Goal: Task Accomplishment & Management: Complete application form

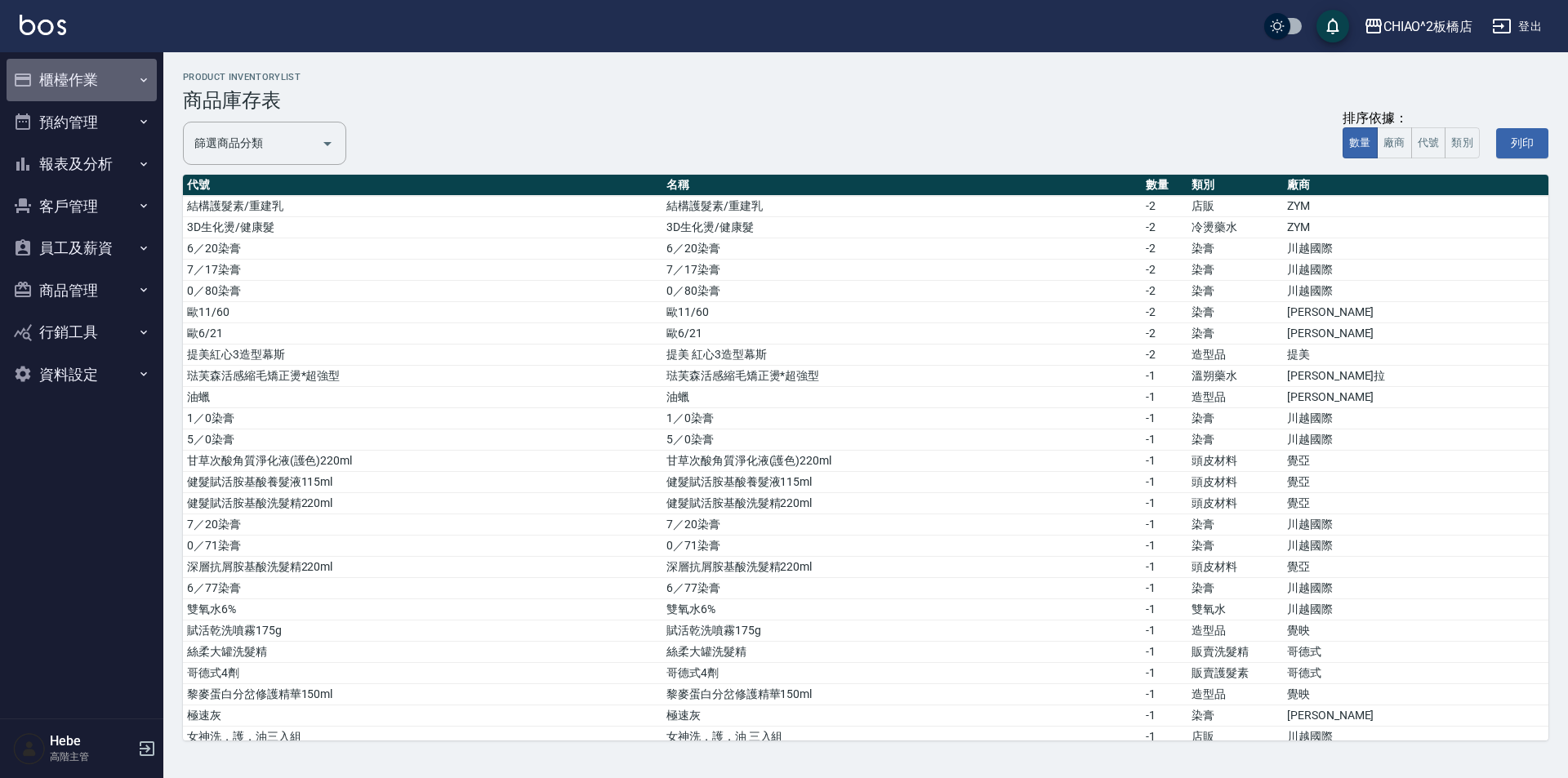
click at [73, 66] on button "櫃檯作業" at bounding box center [82, 79] width 150 height 42
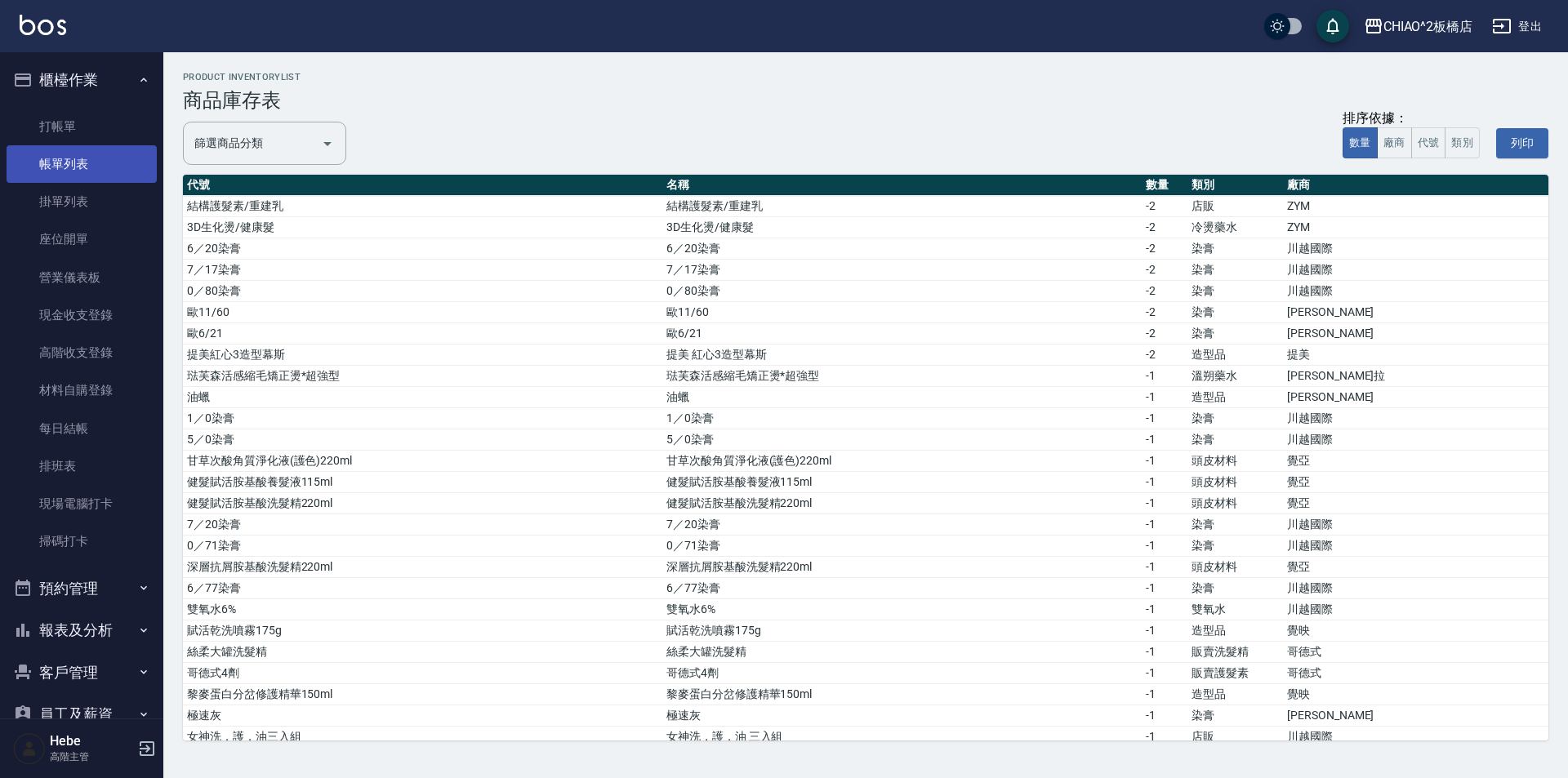
click at [86, 155] on link "帳單列表" at bounding box center [82, 164] width 150 height 38
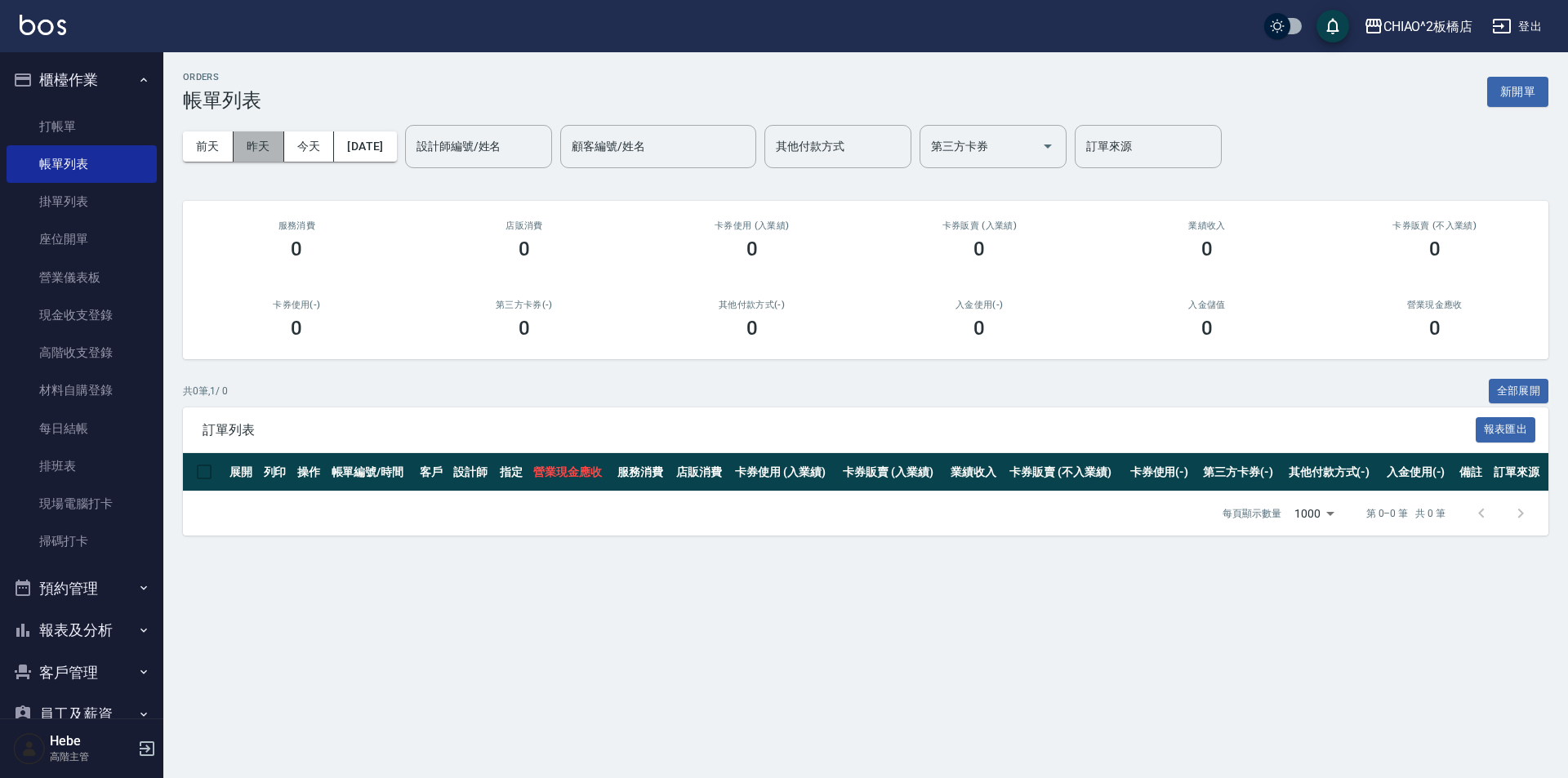
click at [260, 149] on button "昨天" at bounding box center [258, 146] width 51 height 30
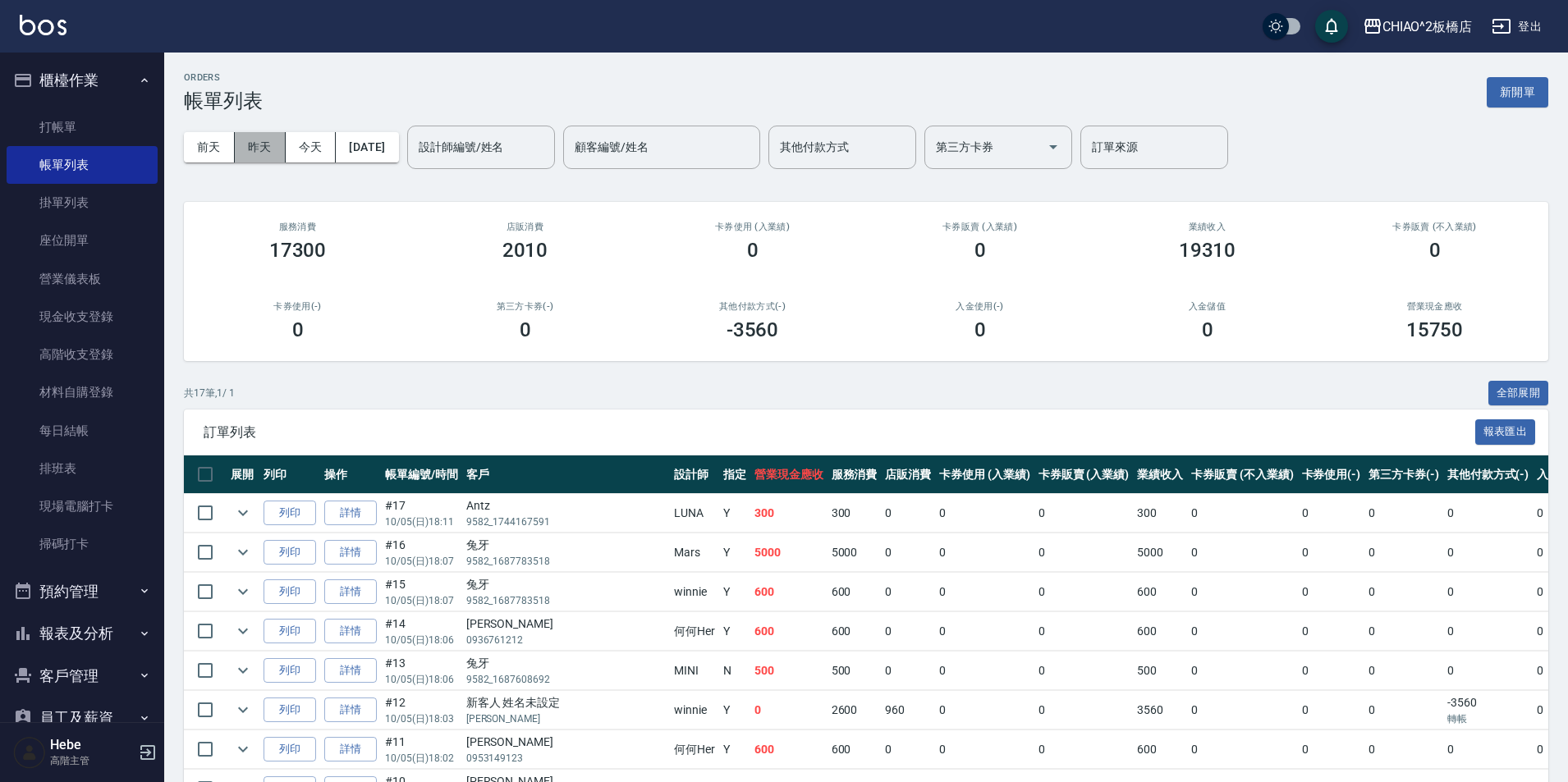
click at [260, 149] on button "昨天" at bounding box center [260, 147] width 51 height 30
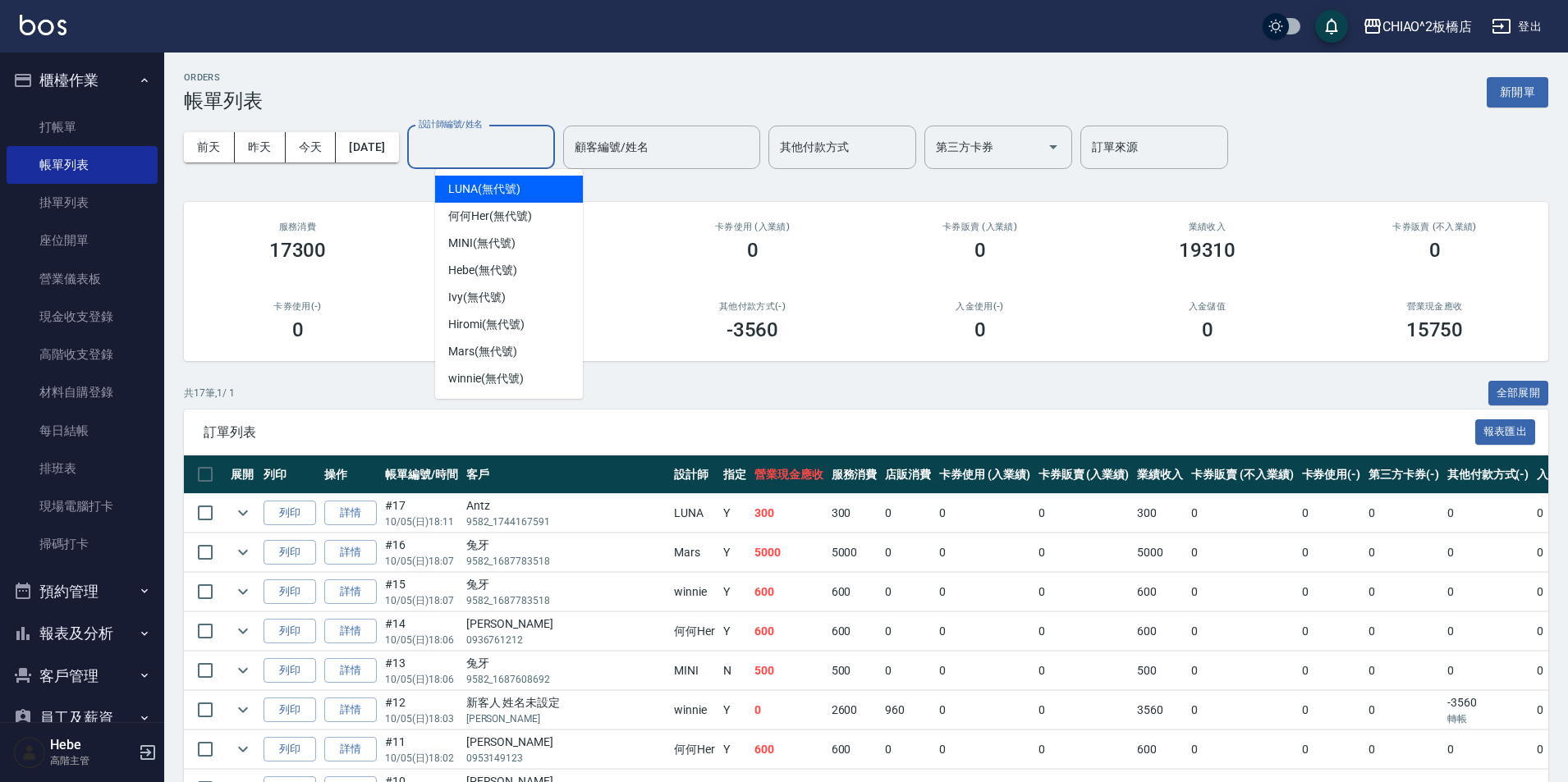
click at [484, 150] on input "設計師編號/姓名" at bounding box center [481, 147] width 133 height 28
click at [489, 241] on span "MINI (無代號)" at bounding box center [482, 243] width 67 height 17
type input "MINI(無代號)"
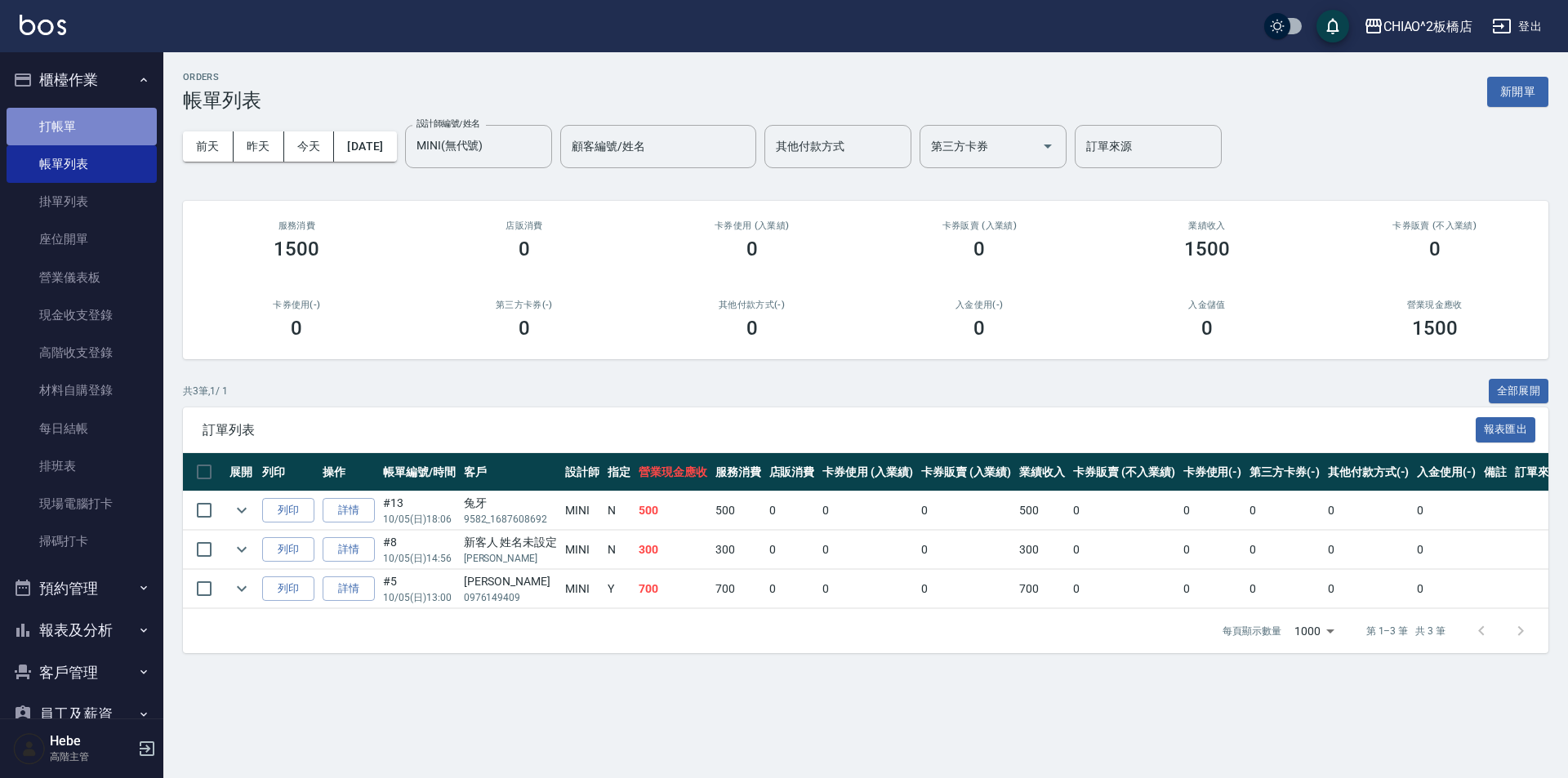
click at [112, 116] on link "打帳單" at bounding box center [82, 127] width 150 height 38
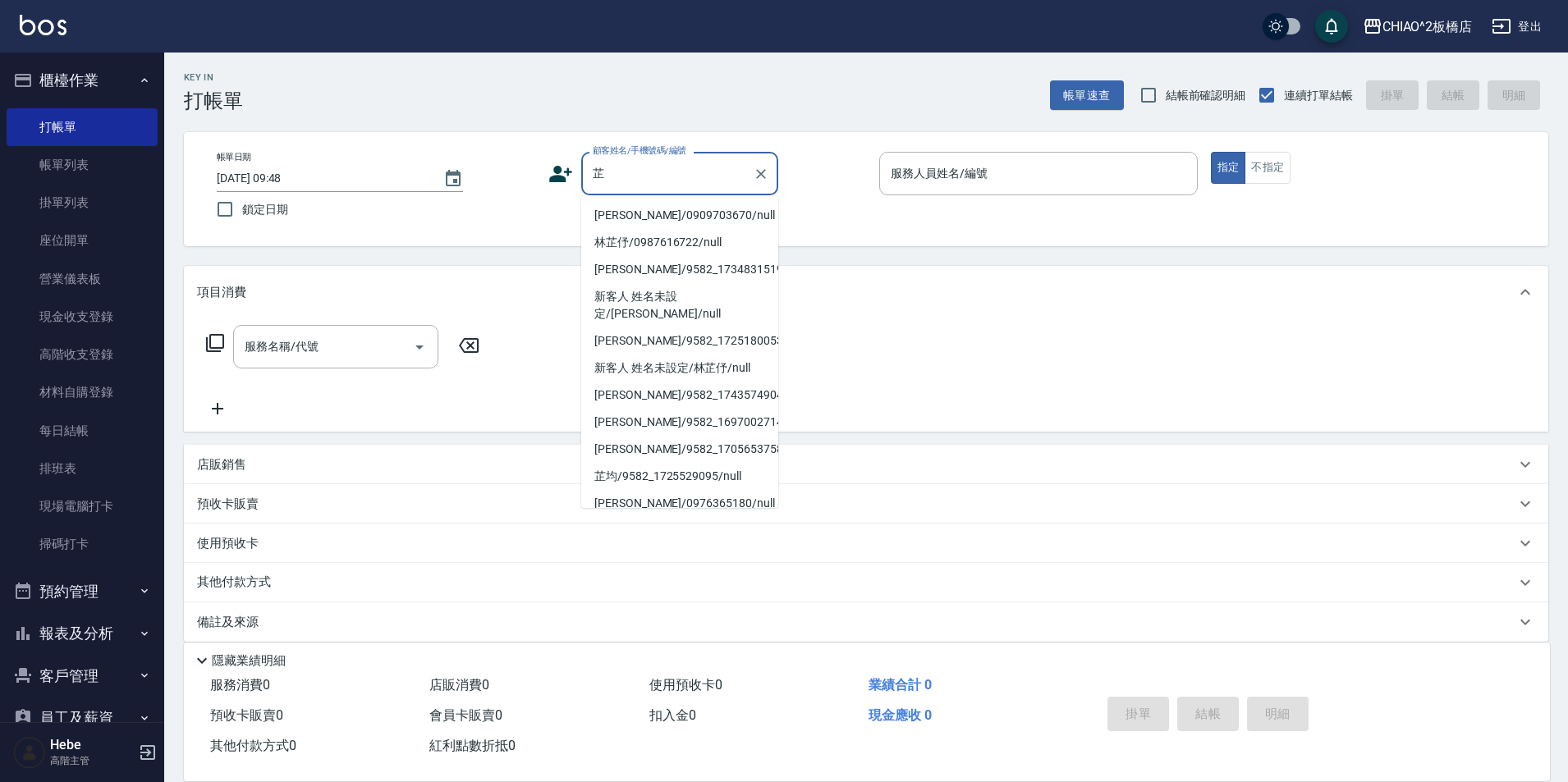
click at [658, 223] on li "[PERSON_NAME]/0909703670/null" at bounding box center [679, 215] width 197 height 27
type input "[PERSON_NAME]/0909703670/null"
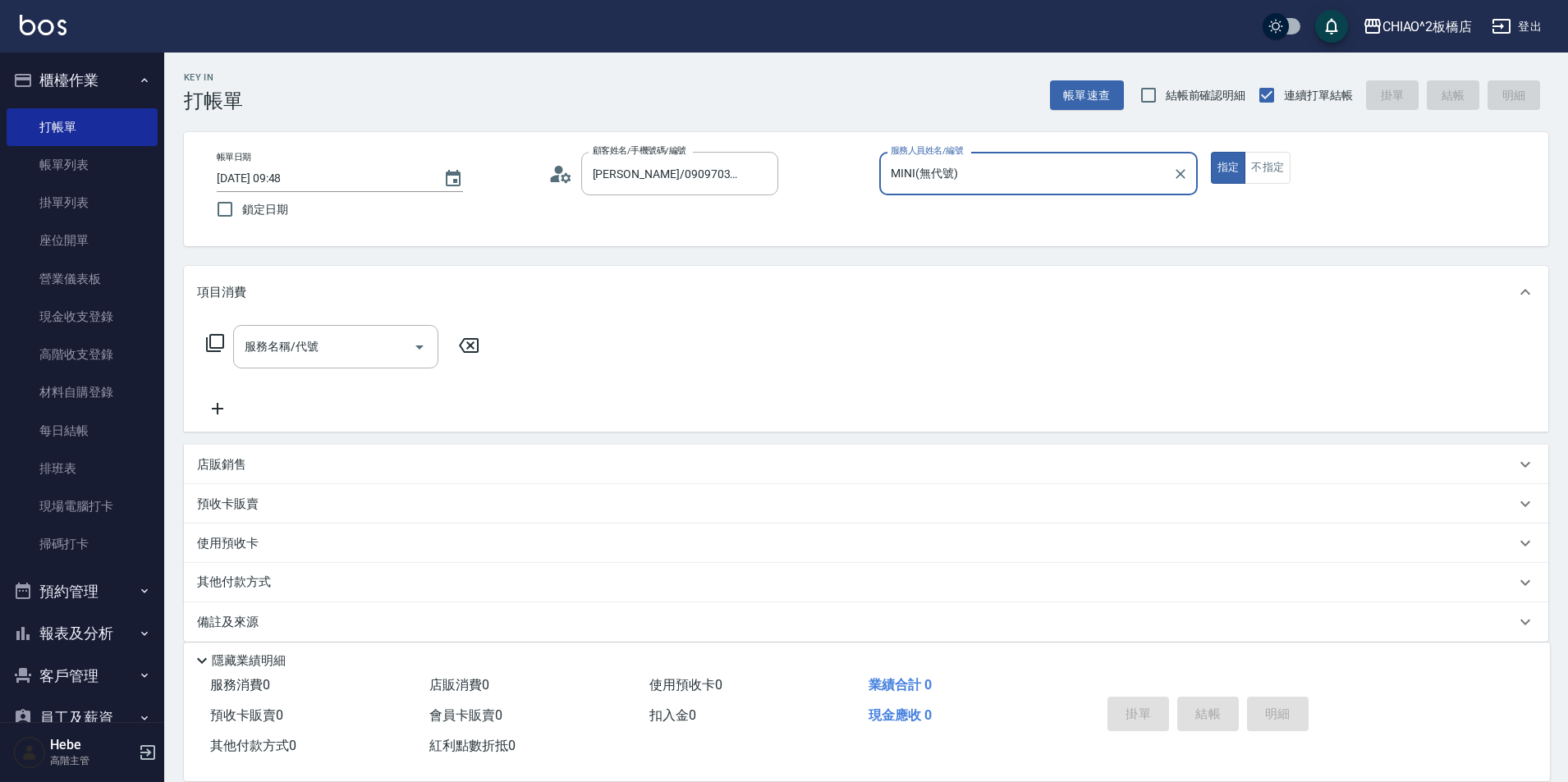
type input "MINI(無代號)"
click at [387, 351] on input "服務名稱/代號" at bounding box center [324, 346] width 166 height 28
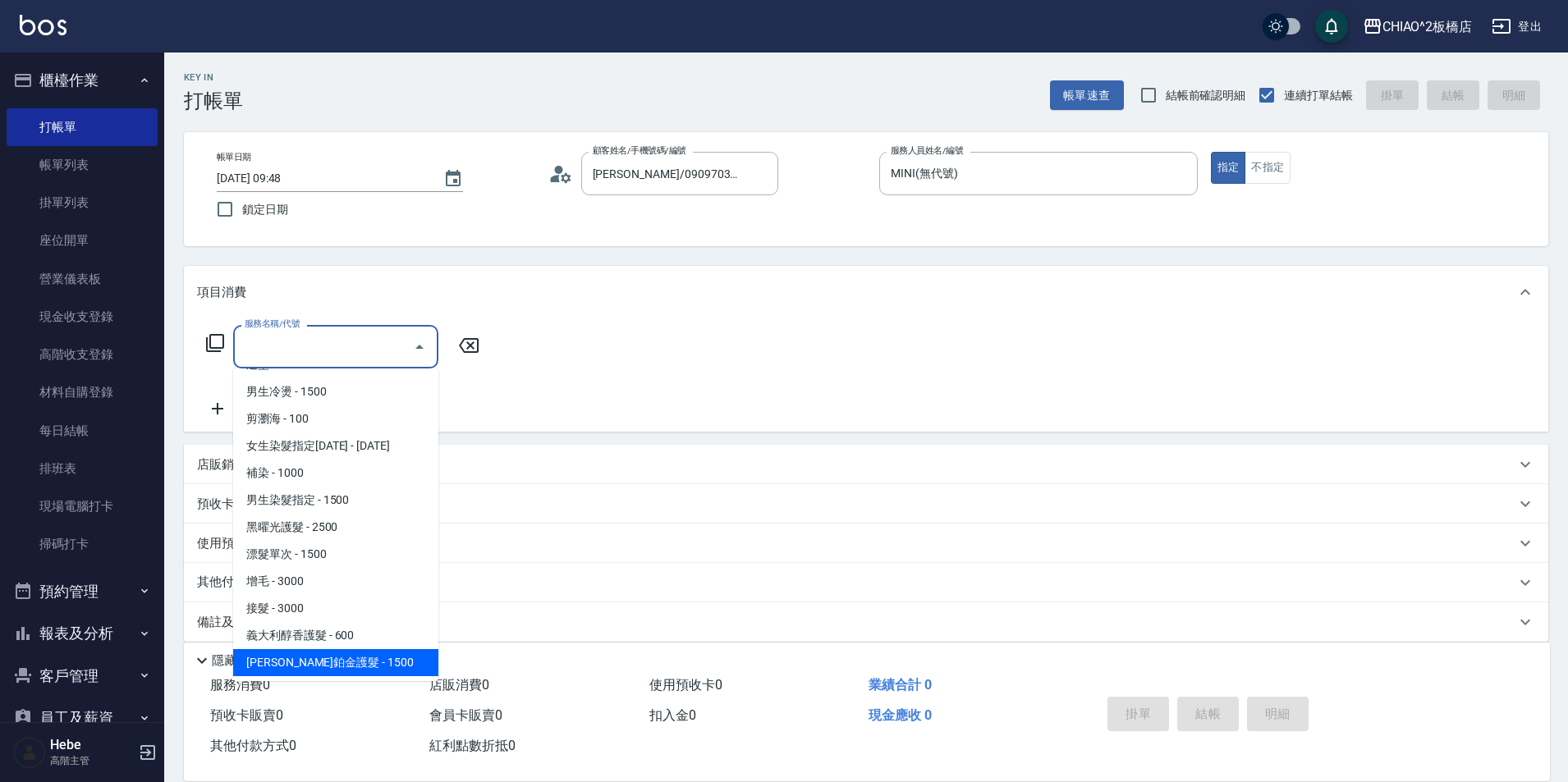
scroll to position [104, 0]
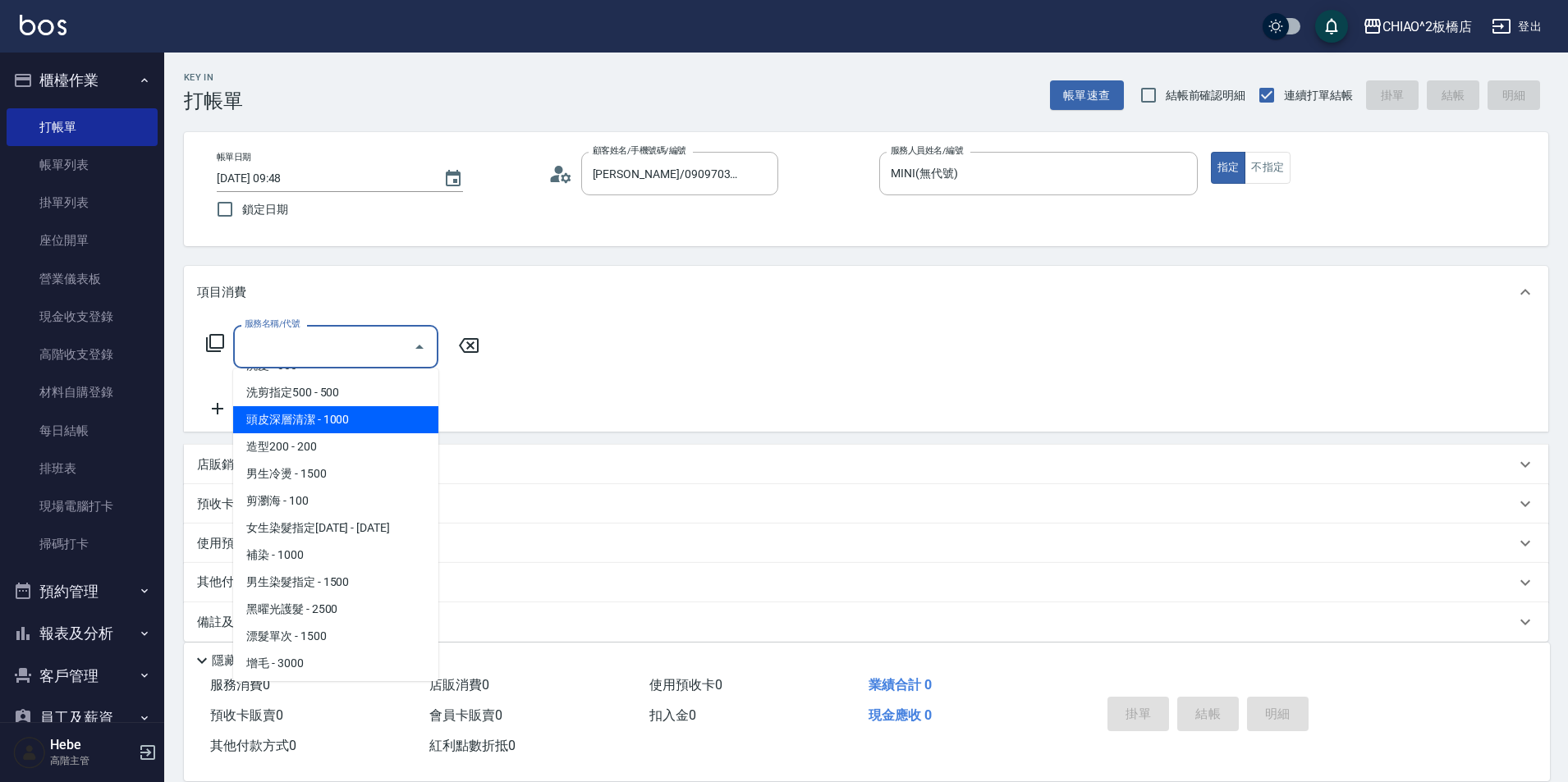
click at [372, 426] on span "頭皮深層清潔 - 1000" at bounding box center [336, 419] width 205 height 27
type input "頭皮深層清潔(96683)"
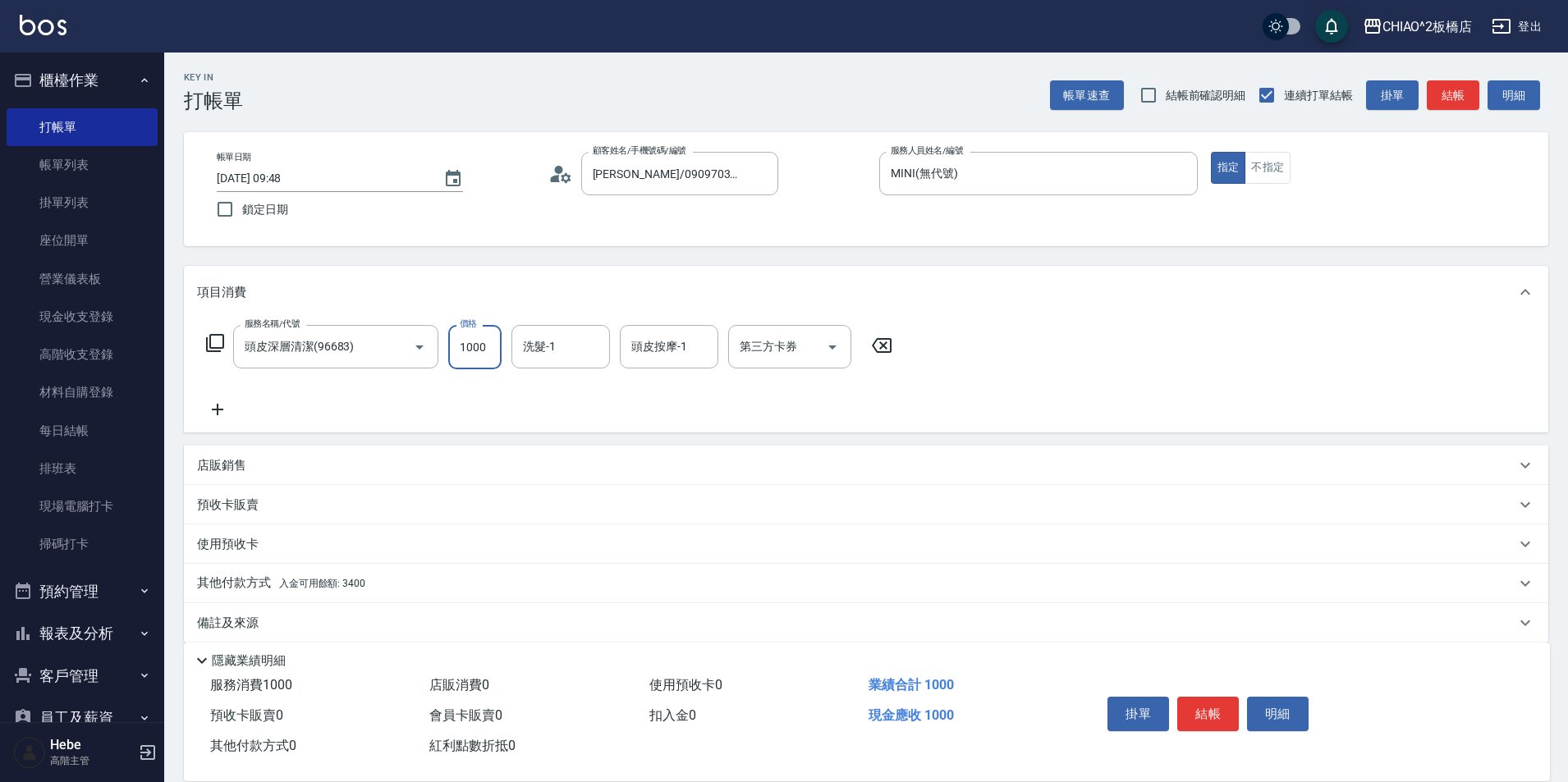
click at [485, 351] on input "1000" at bounding box center [475, 347] width 54 height 44
type input "1500"
click at [333, 593] on p "其他付款方式 入金可用餘額: 3400" at bounding box center [280, 583] width 168 height 18
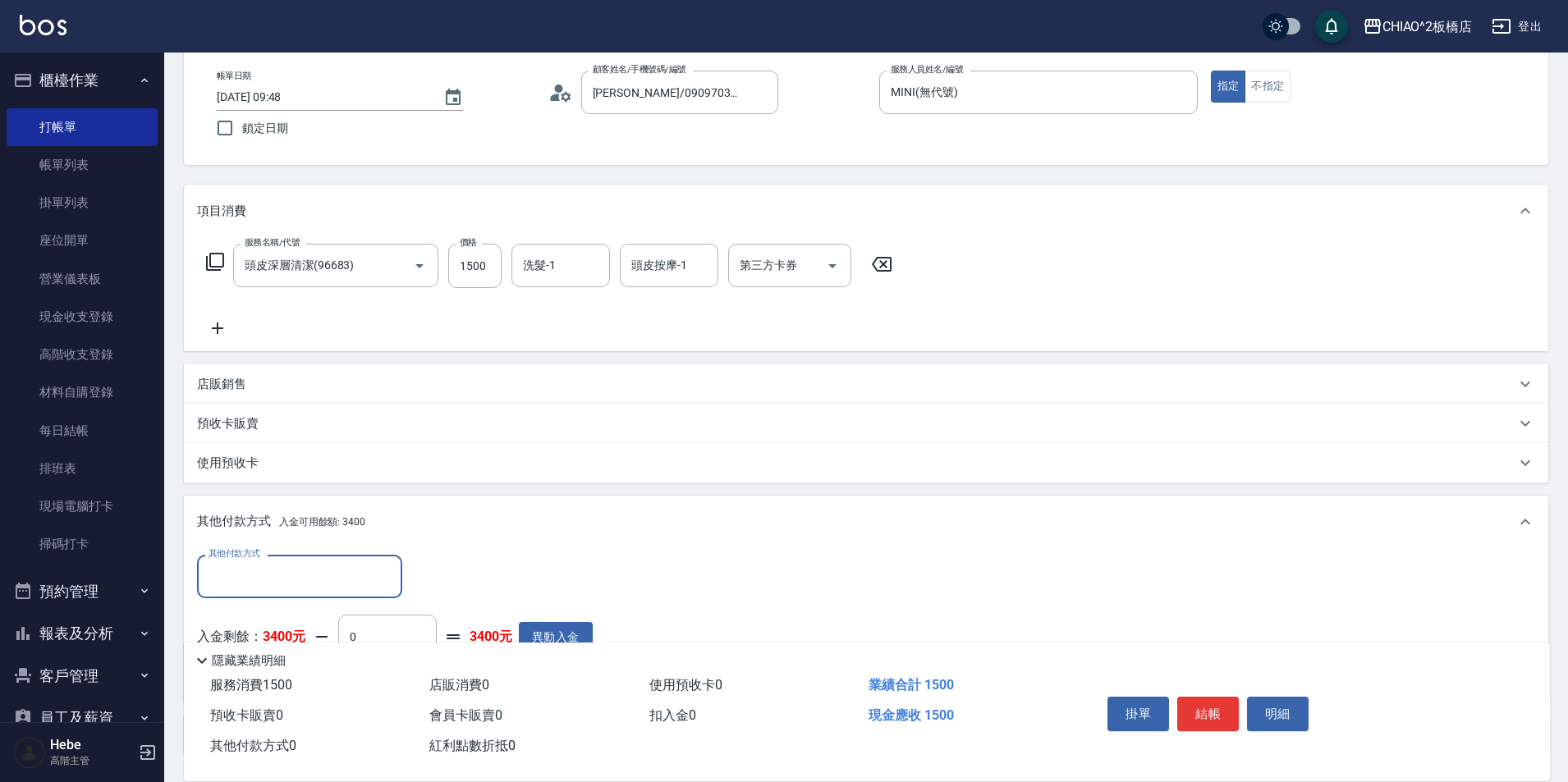
scroll to position [82, 0]
click at [406, 627] on input "0" at bounding box center [387, 635] width 98 height 44
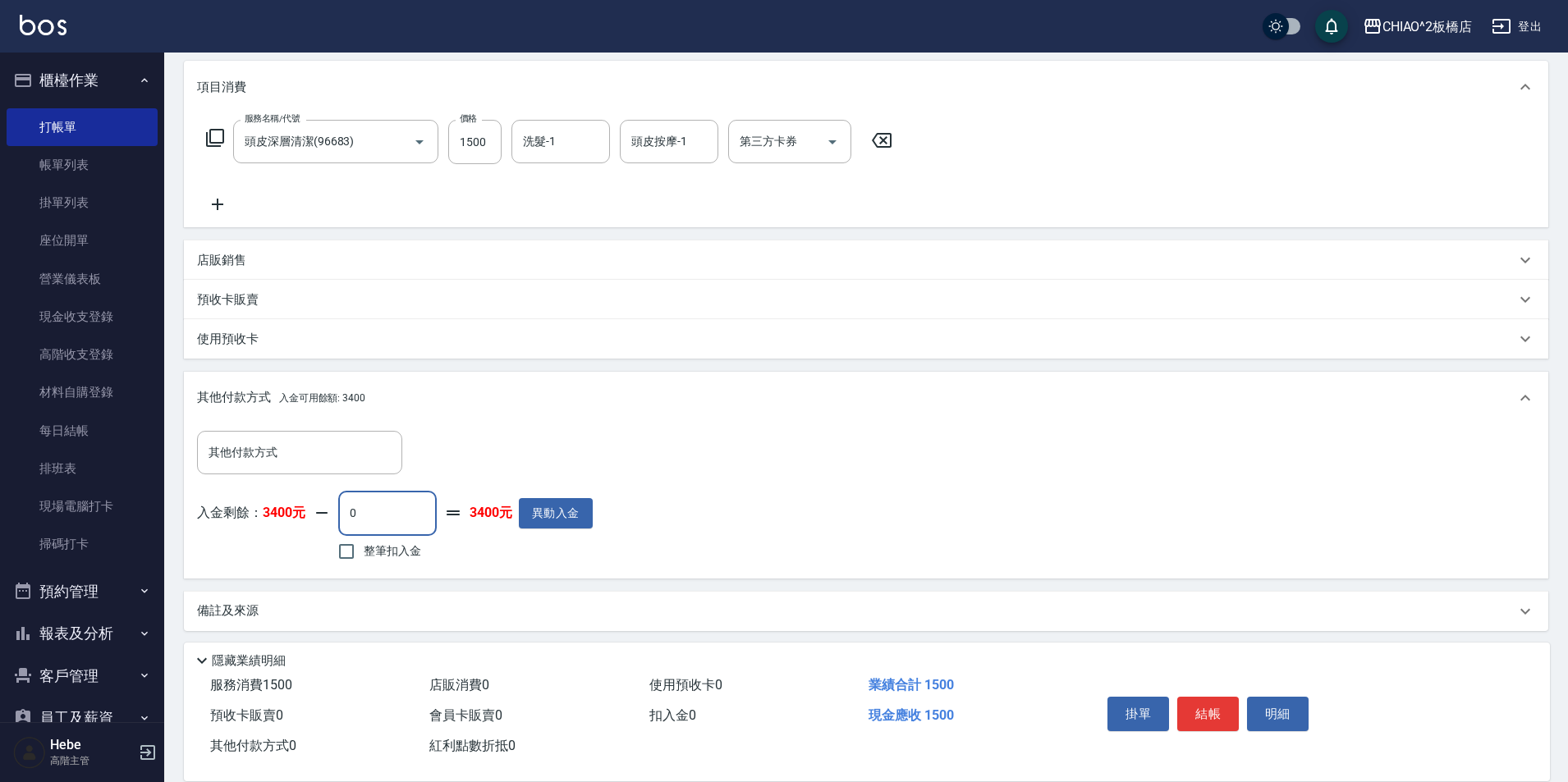
scroll to position [211, 0]
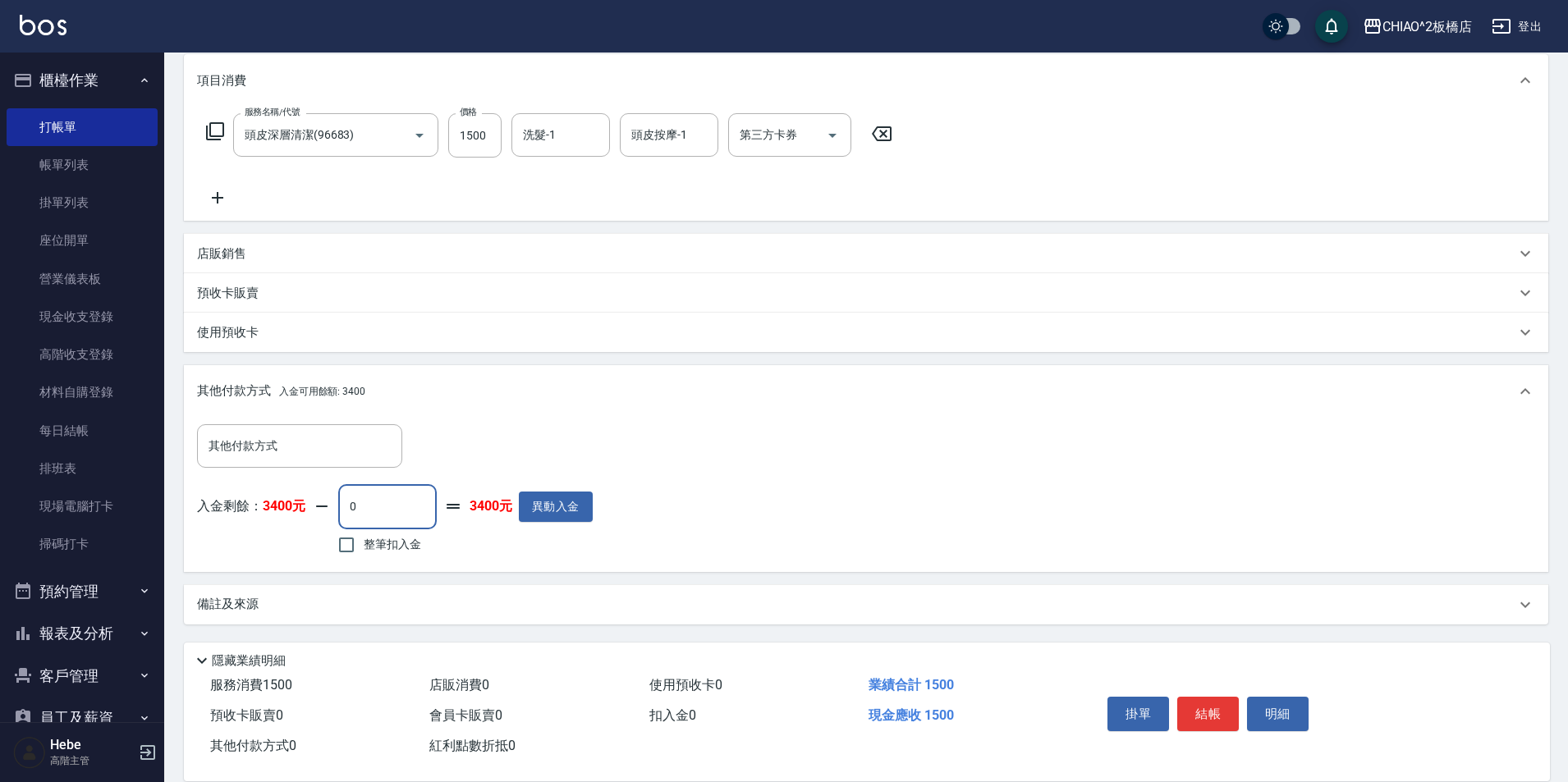
click at [390, 508] on input "0" at bounding box center [387, 506] width 98 height 44
type input "1500"
click at [1196, 697] on button "結帳" at bounding box center [1207, 715] width 61 height 35
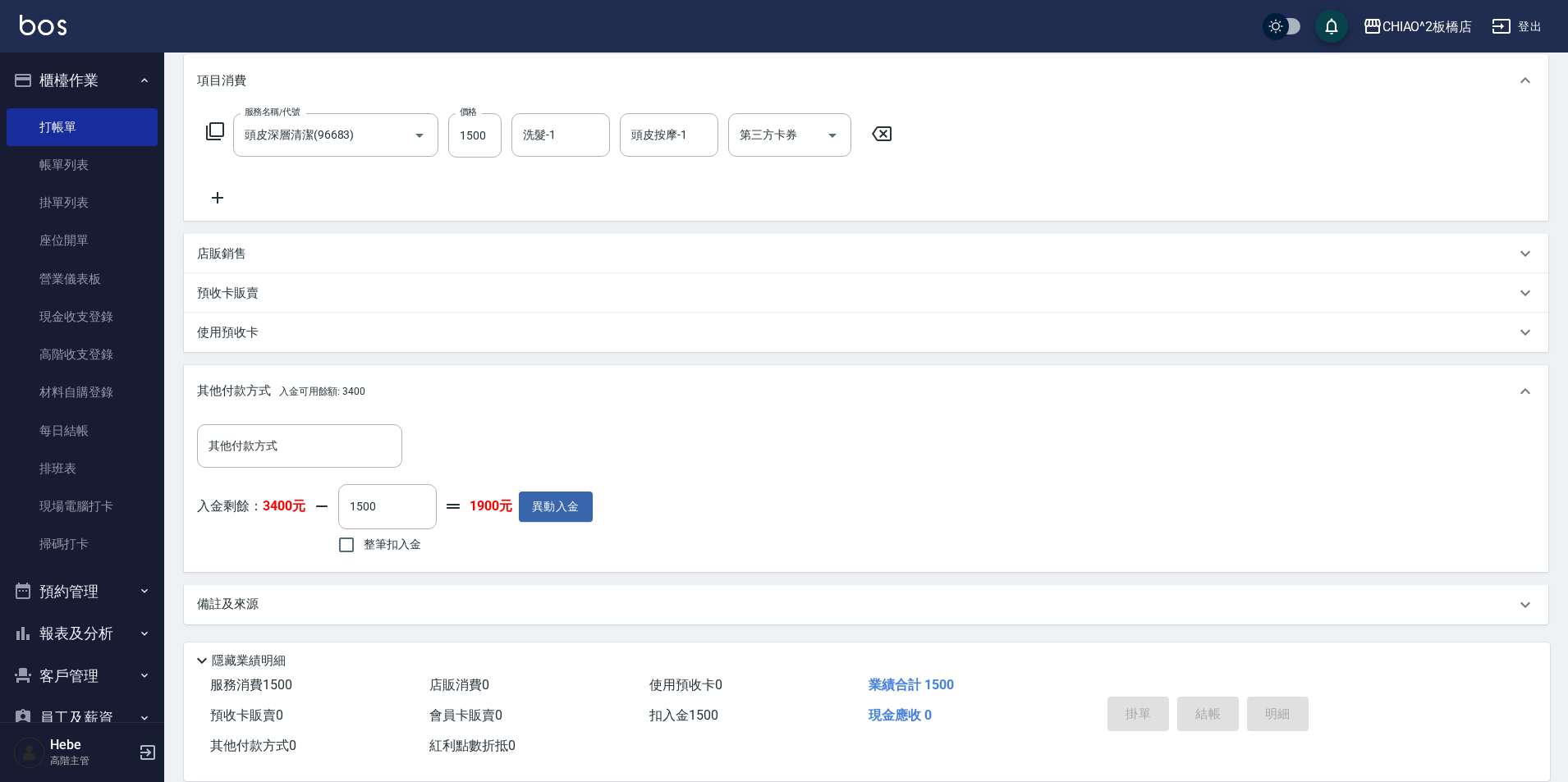
type input "[DATE] 09:49"
